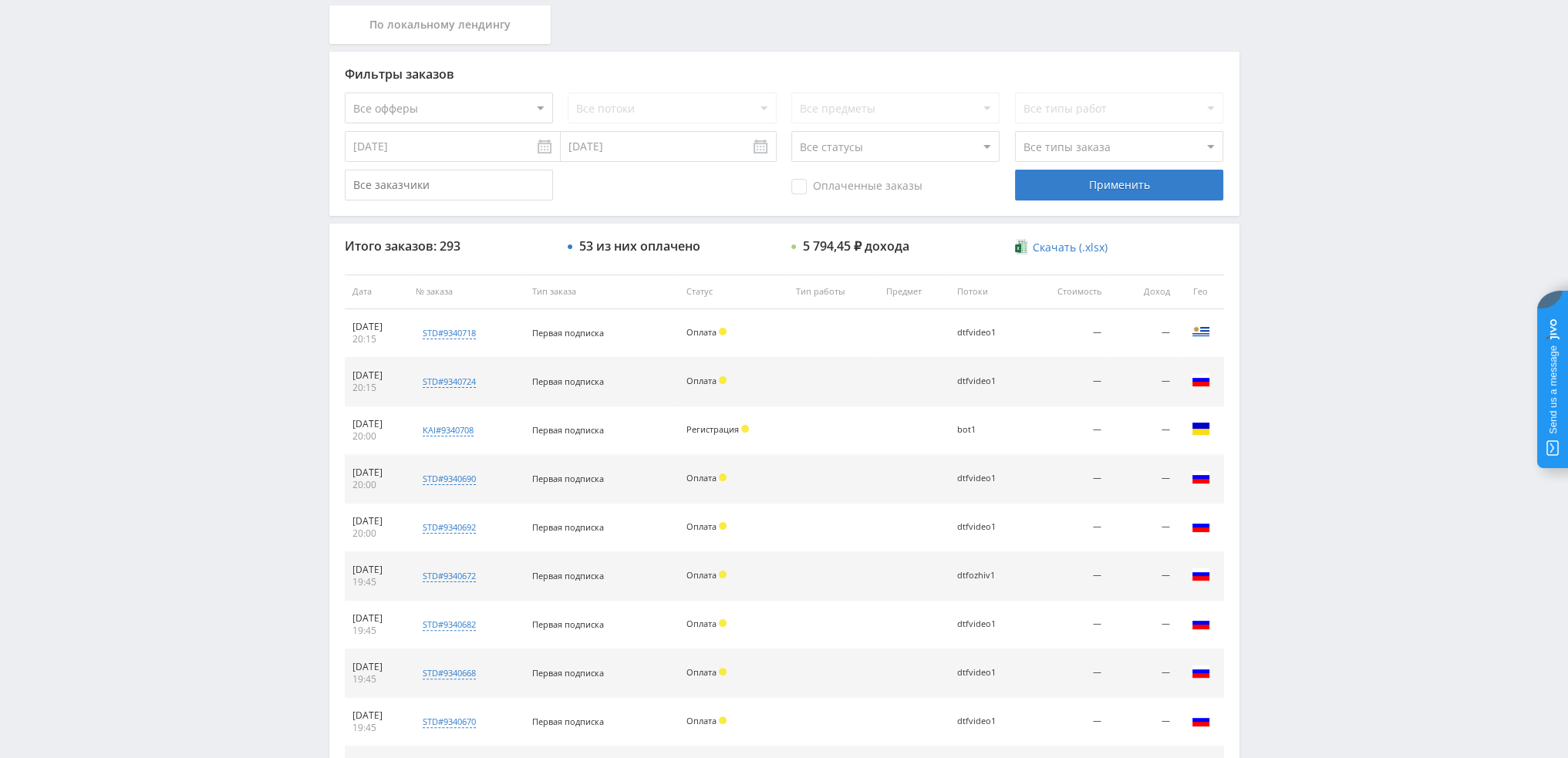
scroll to position [462, 0]
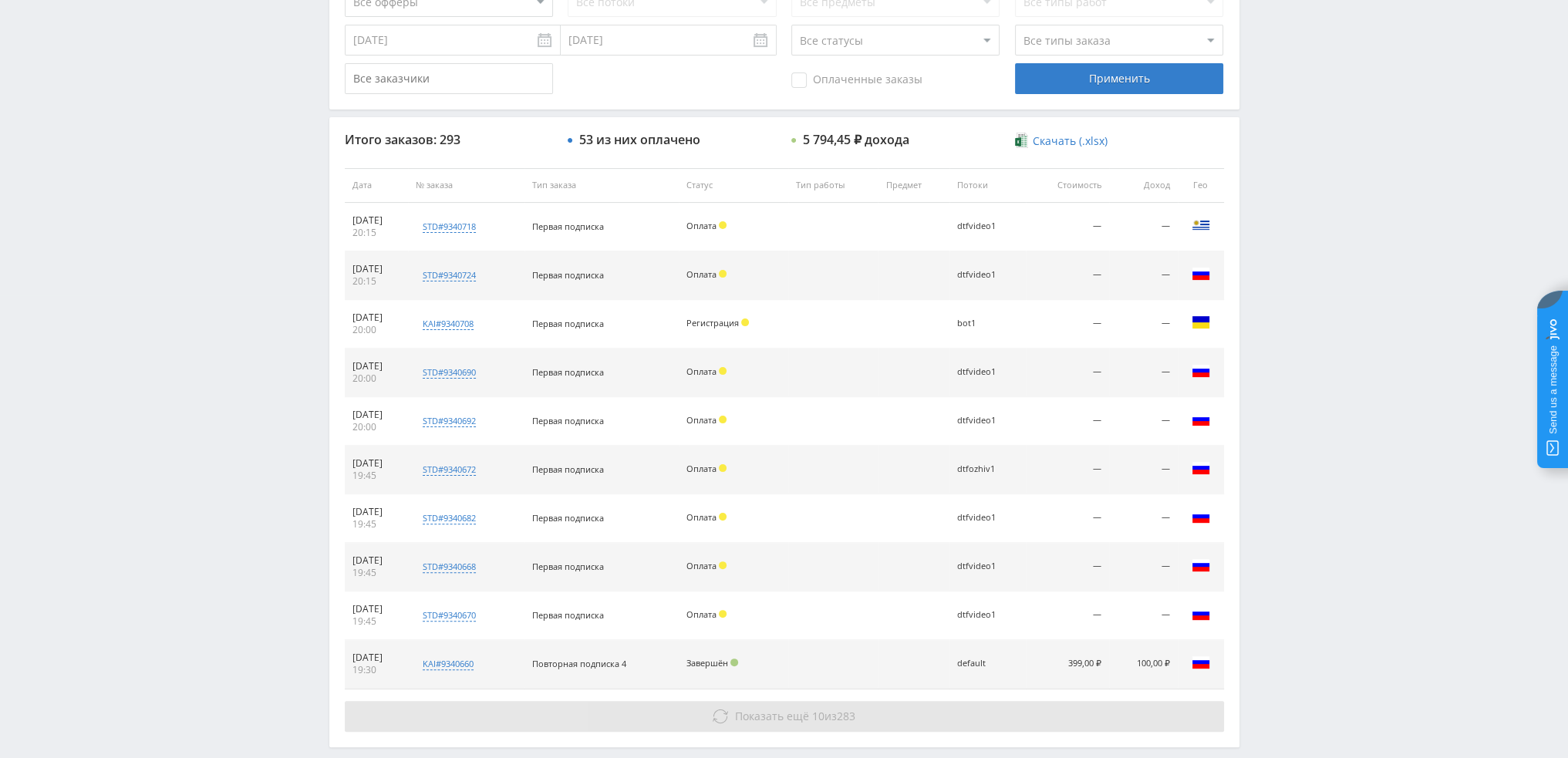
click at [784, 708] on span "Показать ещё" at bounding box center [772, 716] width 74 height 14
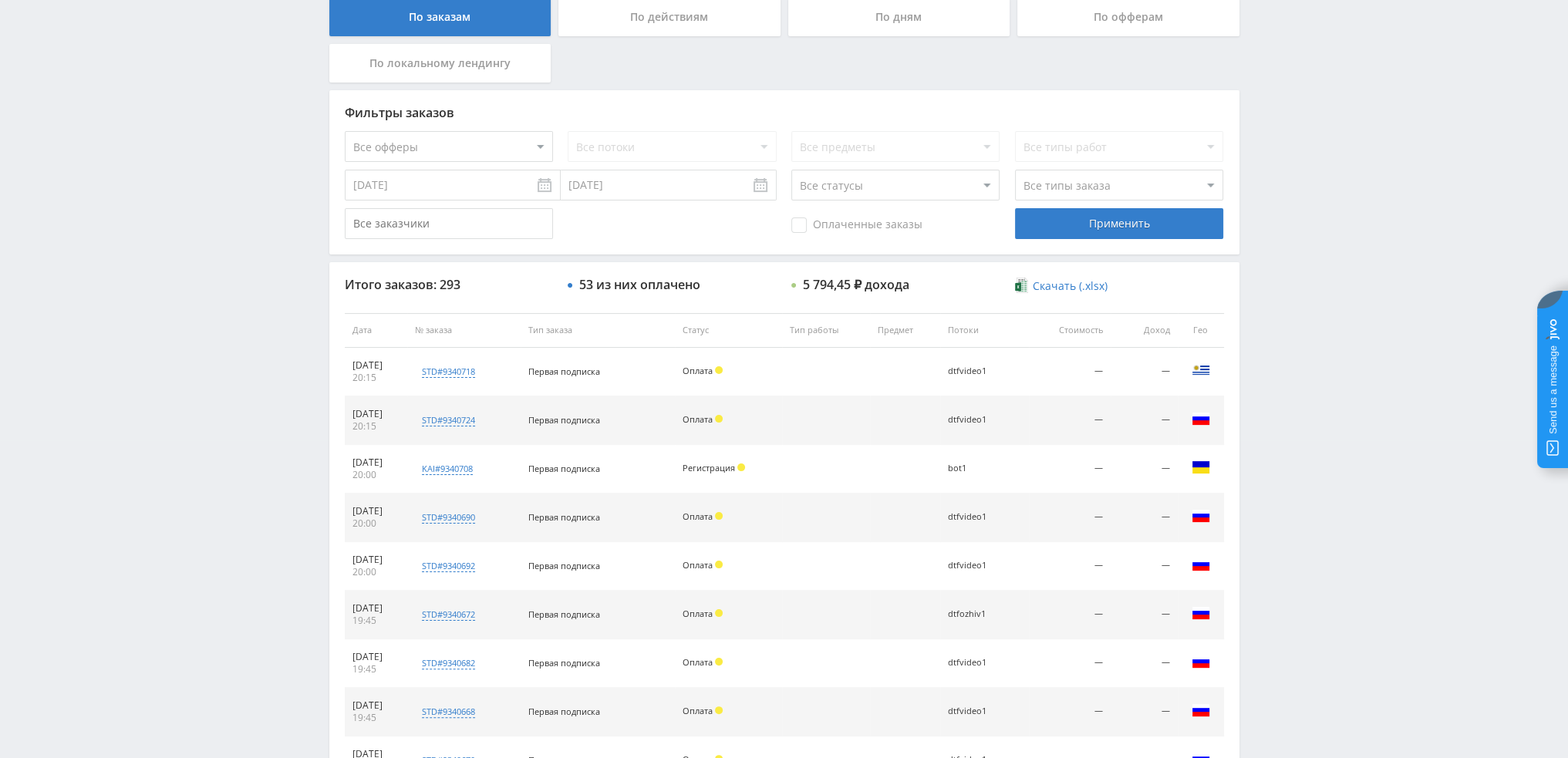
scroll to position [308, 0]
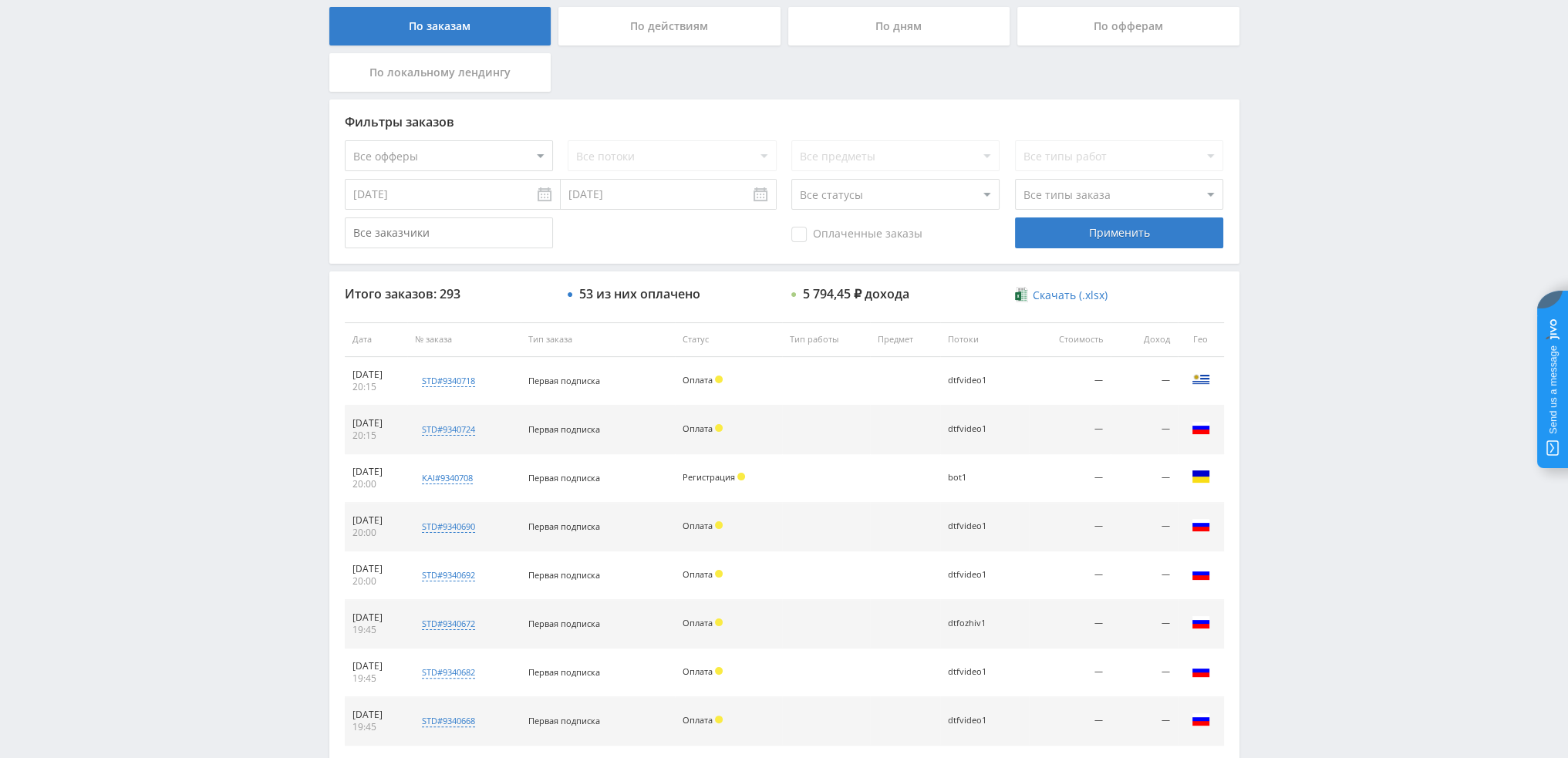
click at [895, 31] on div "По дням" at bounding box center [899, 26] width 222 height 38
click at [0, 0] on input "По дням" at bounding box center [0, 0] width 0 height 0
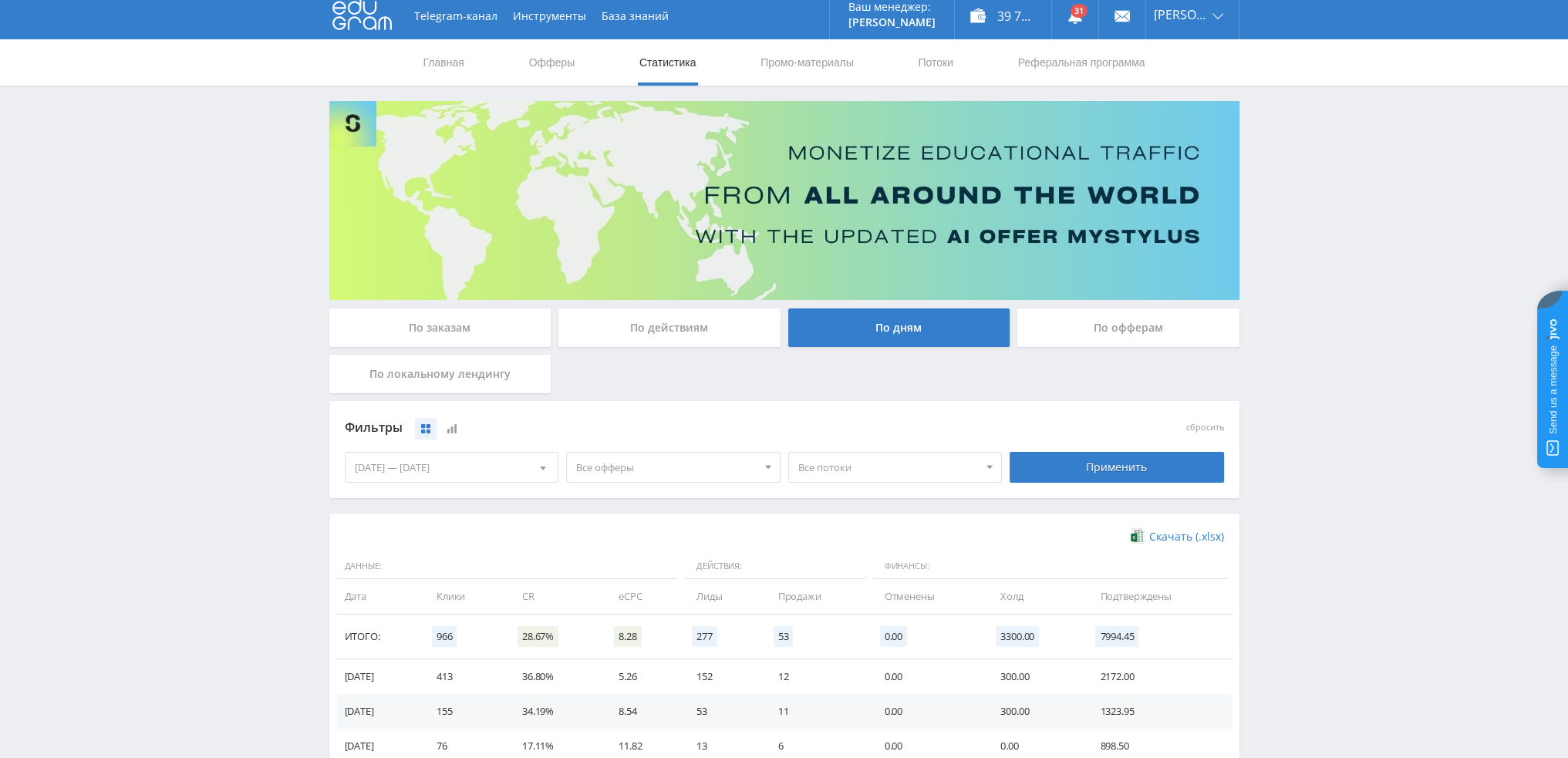
scroll to position [0, 0]
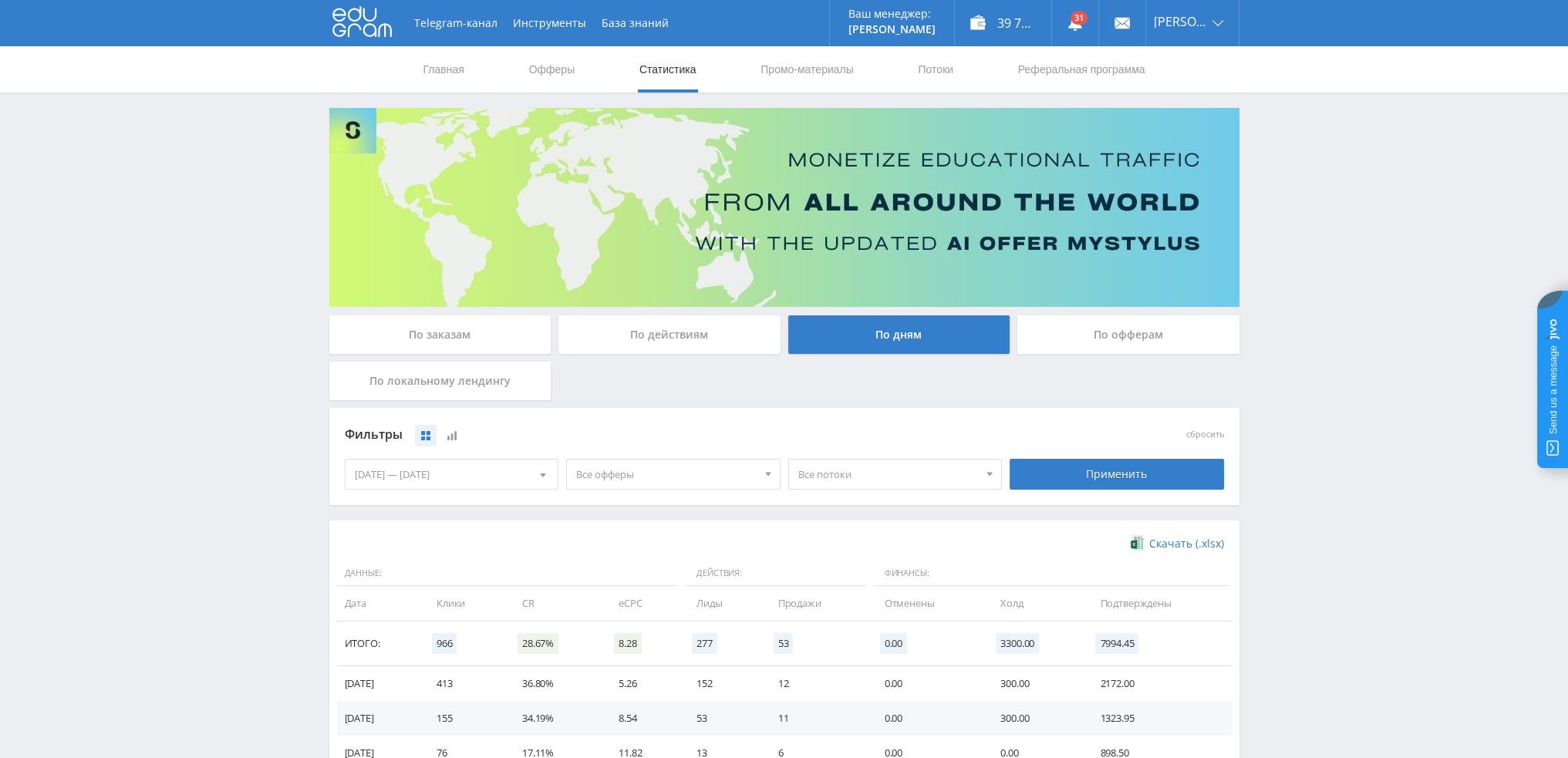
click at [669, 335] on div "По действиям" at bounding box center [669, 335] width 222 height 38
click at [0, 0] on input "По действиям" at bounding box center [0, 0] width 0 height 0
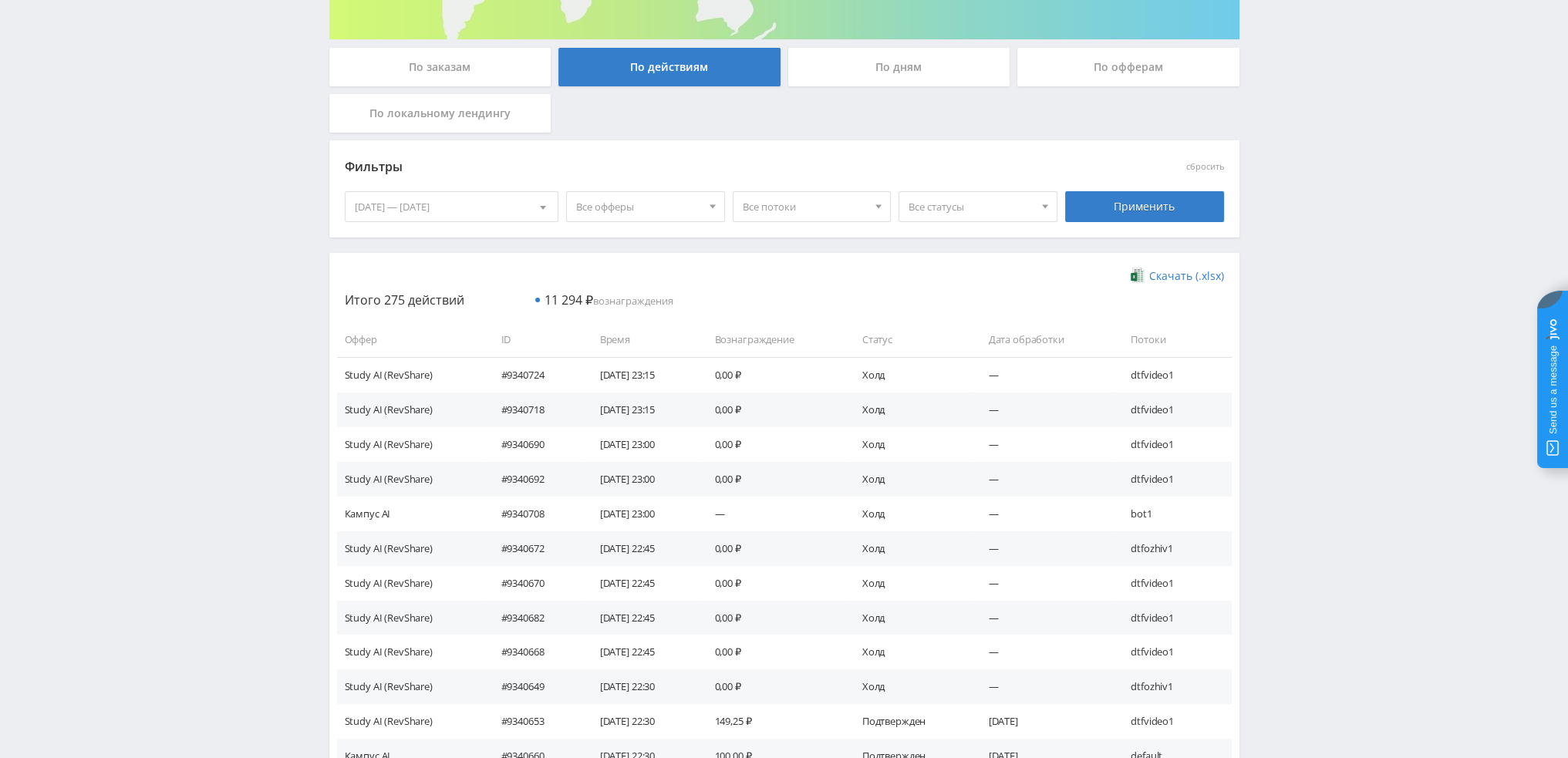
scroll to position [308, 0]
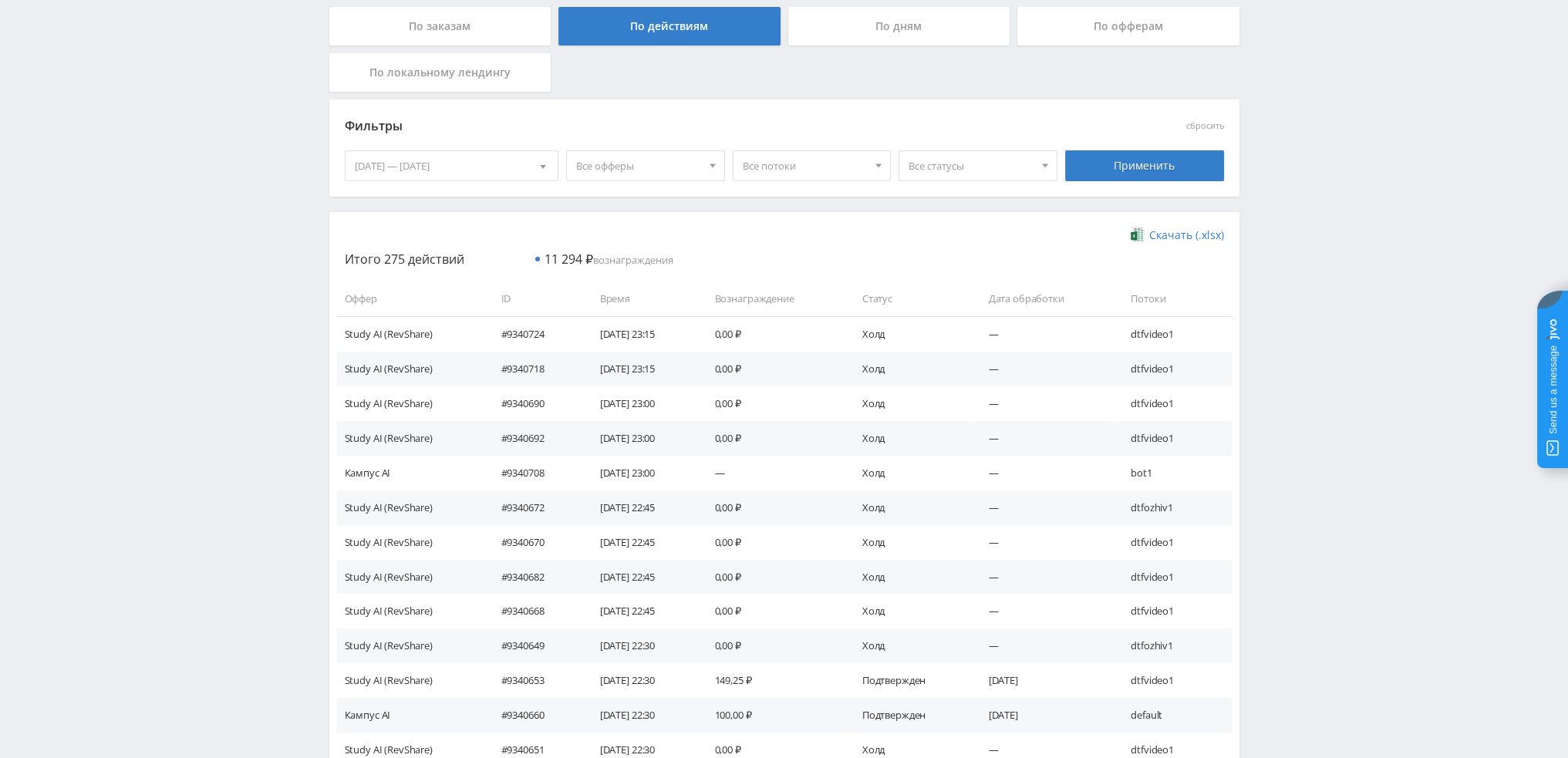
click at [971, 166] on span "Все статусы" at bounding box center [971, 165] width 125 height 30
click at [941, 232] on button "Подтвержден" at bounding box center [978, 237] width 157 height 22
click at [1119, 161] on div "Применить" at bounding box center [1144, 165] width 159 height 31
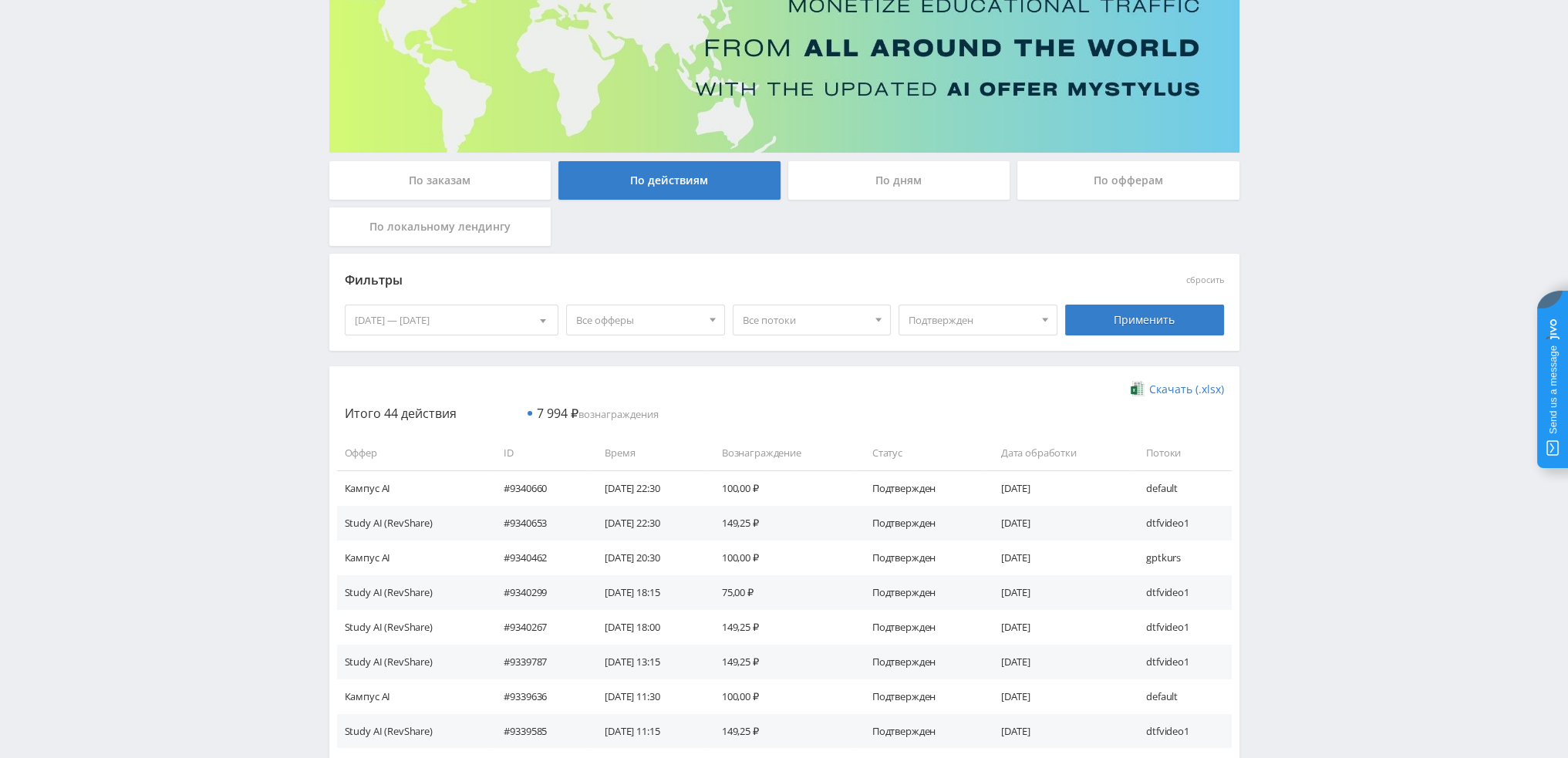
scroll to position [154, 0]
click at [656, 325] on span "Все офферы" at bounding box center [638, 319] width 125 height 30
click at [617, 487] on button "Study AI (RevShare)" at bounding box center [656, 481] width 177 height 22
click at [1142, 323] on div "Применить" at bounding box center [1144, 319] width 159 height 31
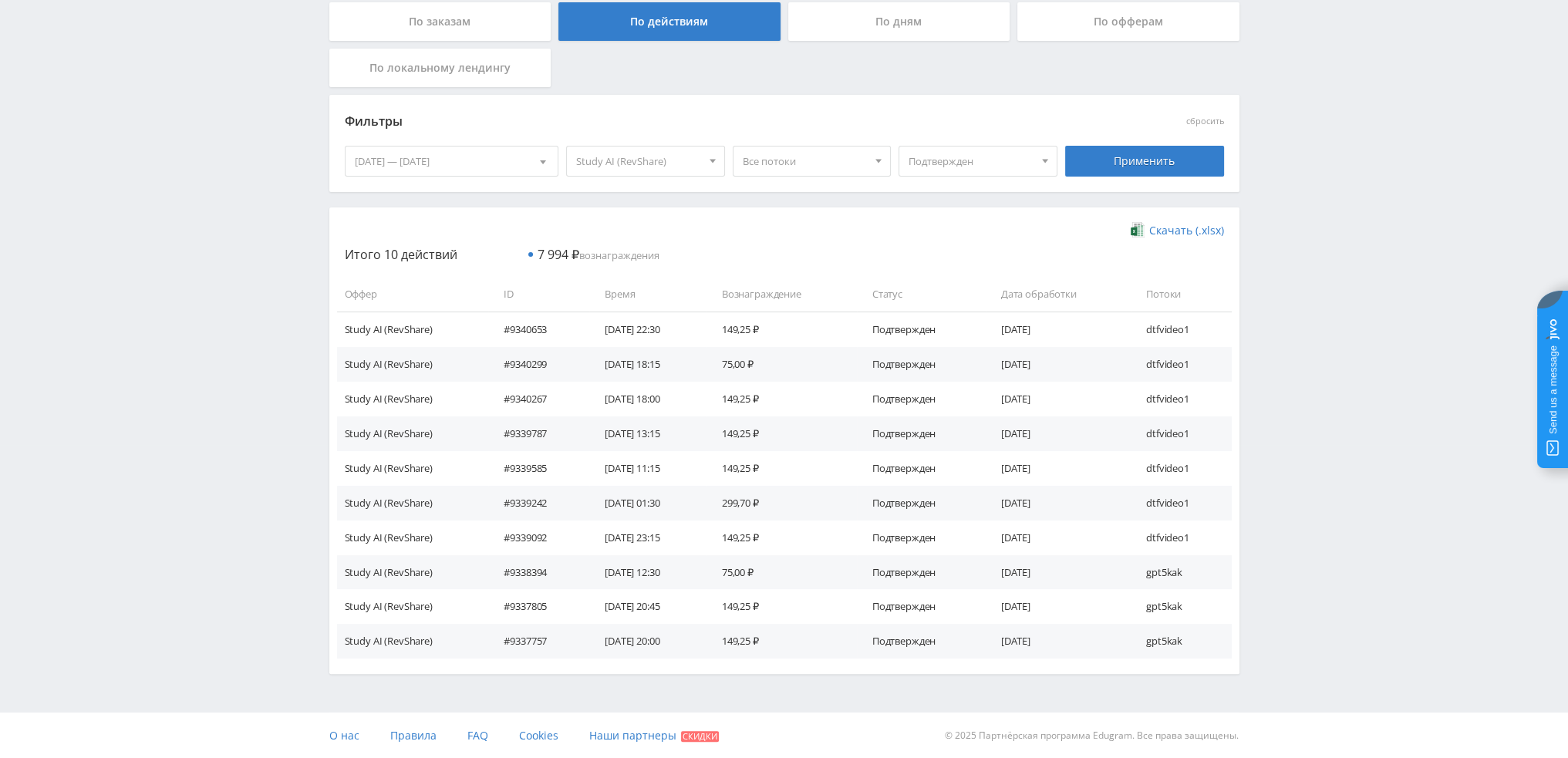
scroll to position [314, 0]
drag, startPoint x: 679, startPoint y: 505, endPoint x: 643, endPoint y: 332, distance: 176.7
click at [643, 332] on tbody "Study AI (RevShare) #9340653 10.08.2025 22:30 149,25 ₽ Подтвержден 10.08.2025 d…" at bounding box center [784, 484] width 895 height 347
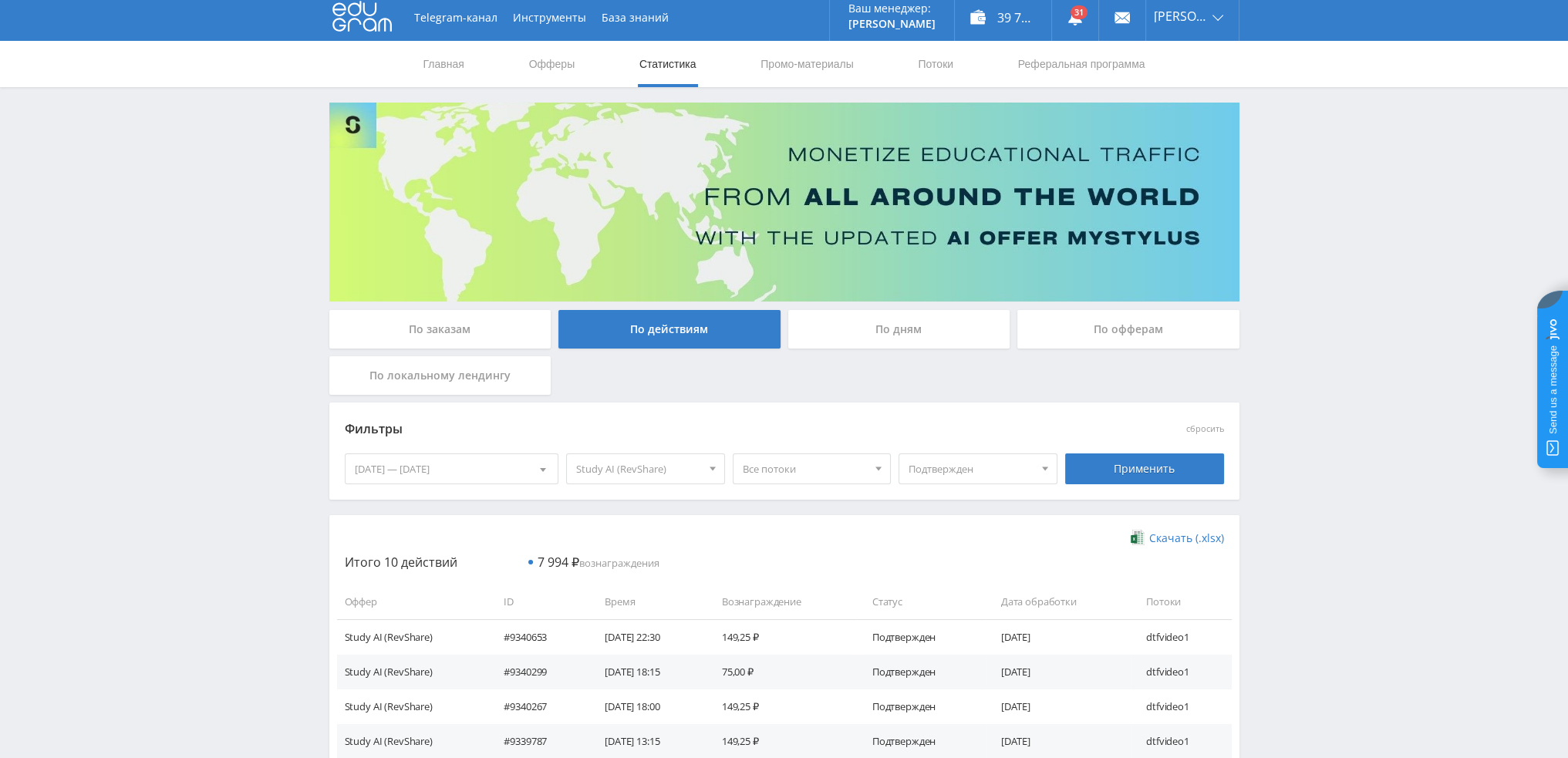
scroll to position [0, 0]
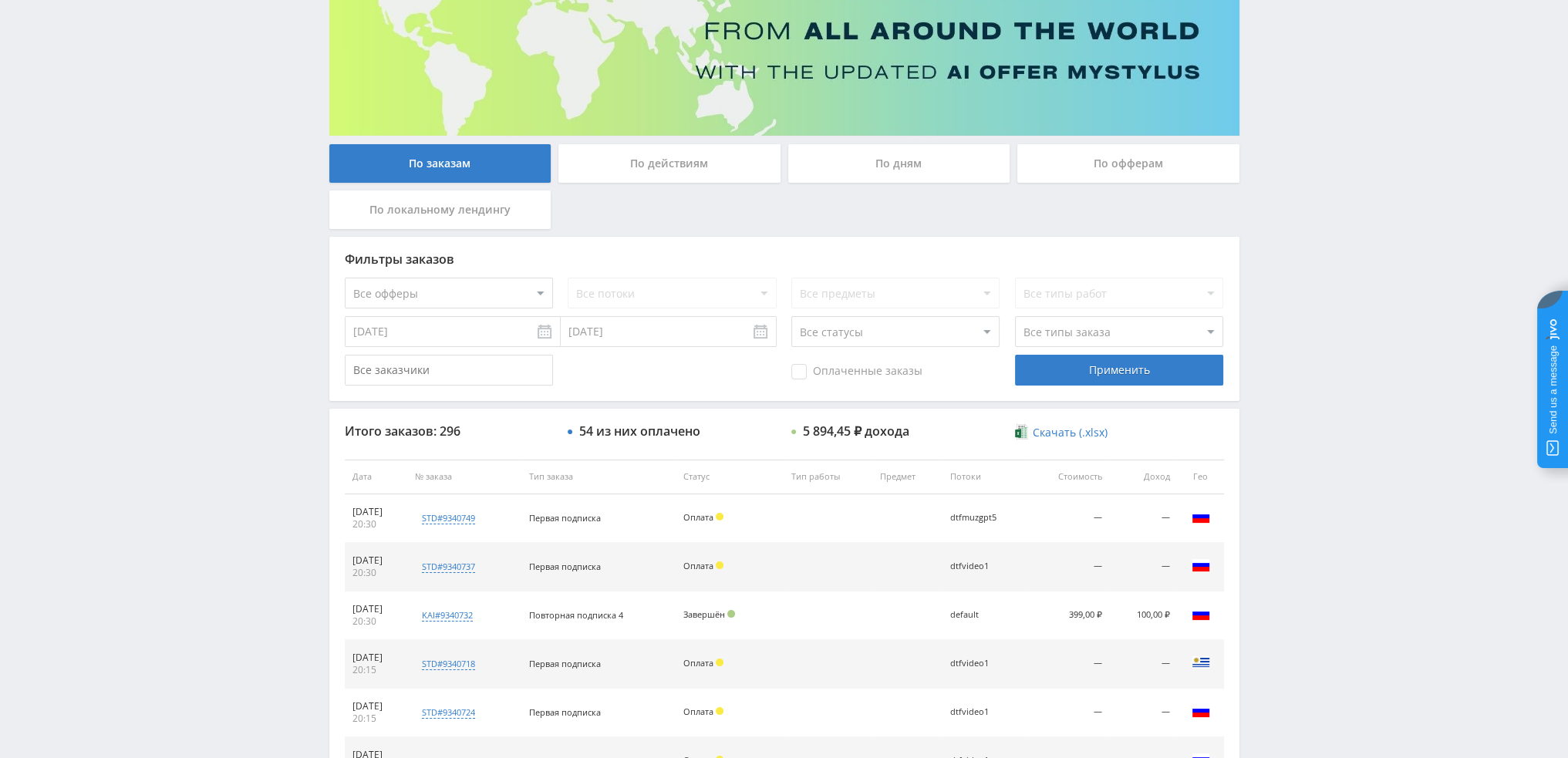
scroll to position [154, 0]
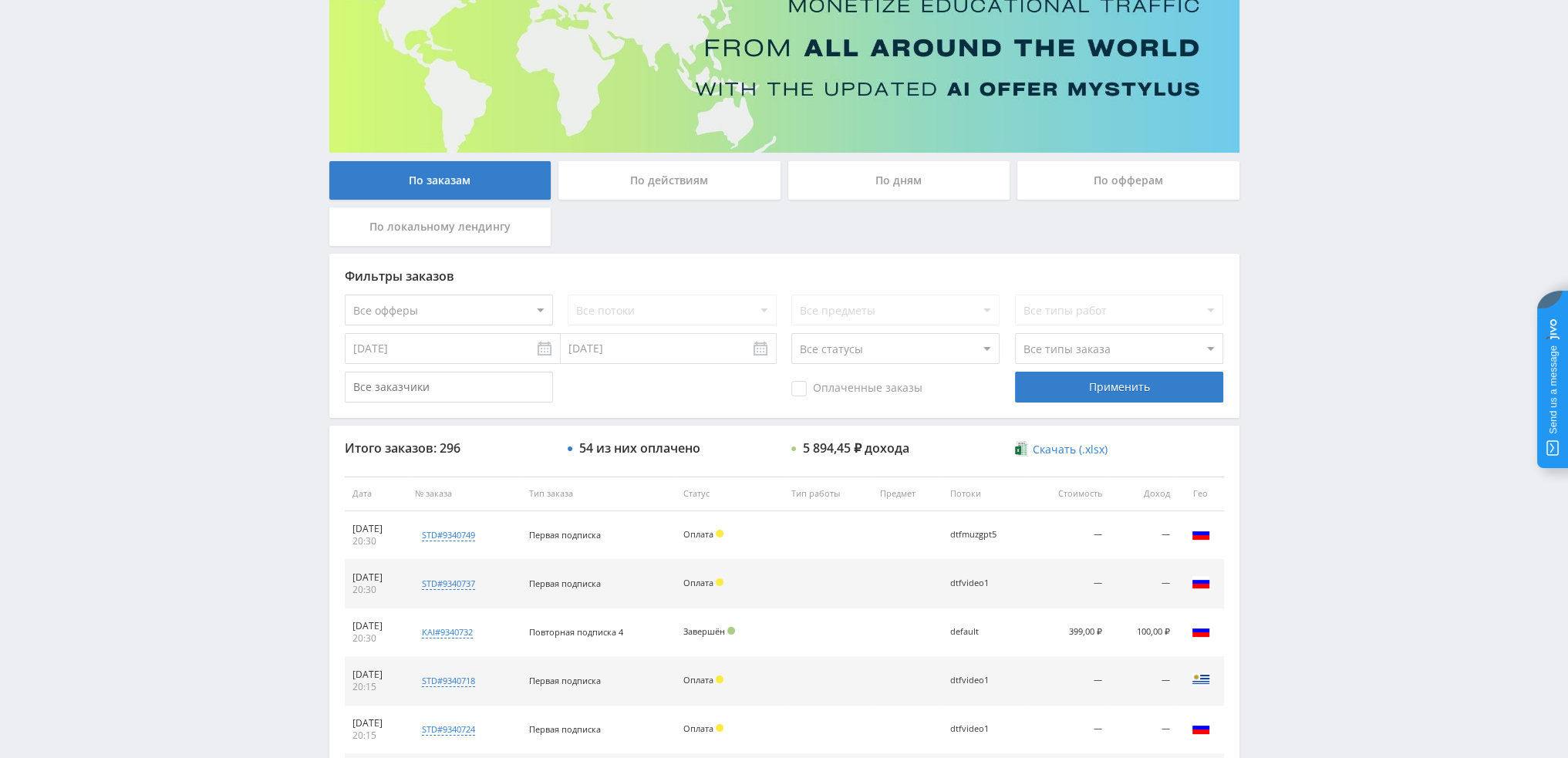
click at [864, 185] on div "По дням" at bounding box center [899, 181] width 222 height 38
click at [0, 0] on input "По дням" at bounding box center [0, 0] width 0 height 0
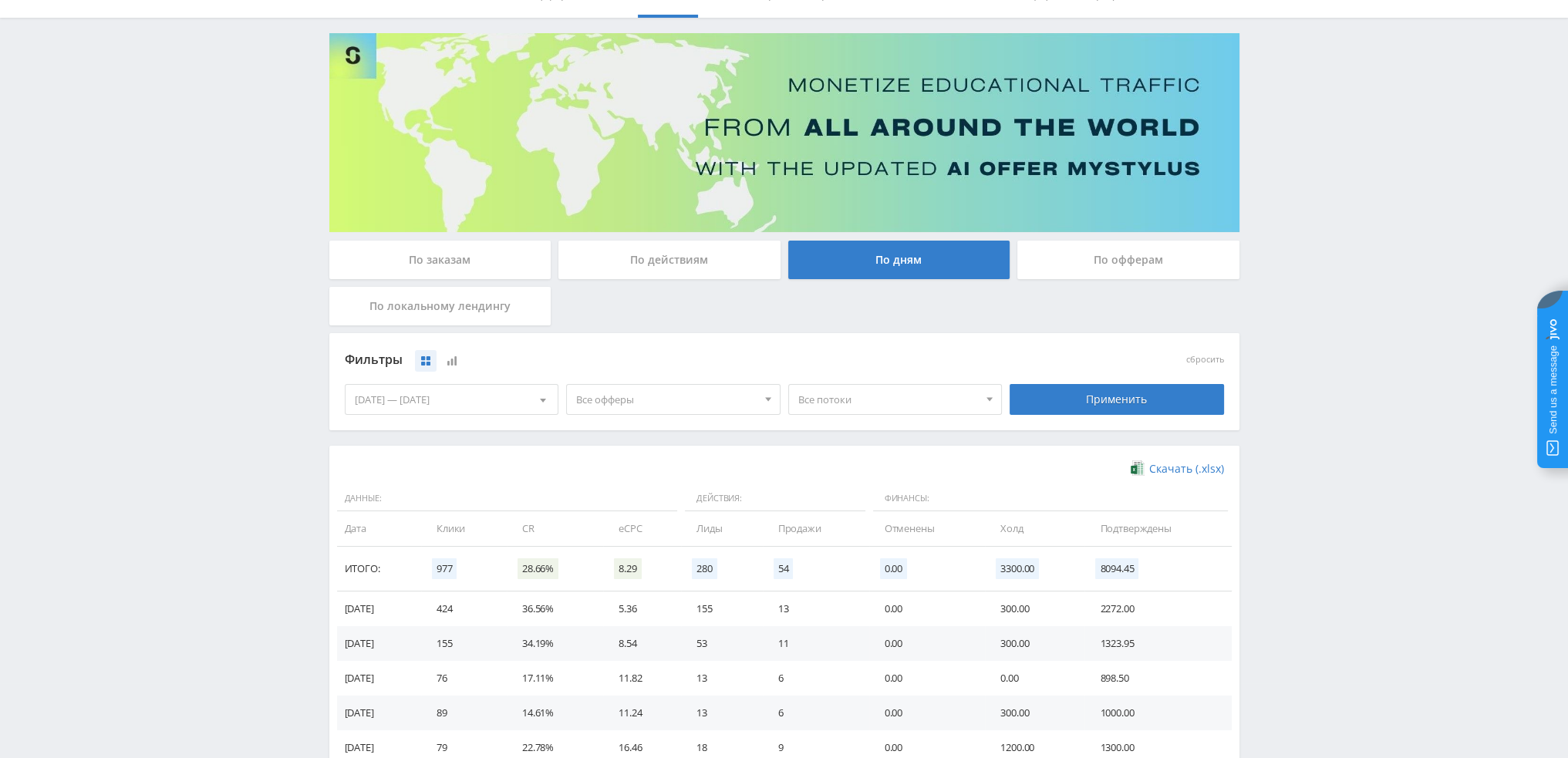
scroll to position [77, 0]
